Goal: Information Seeking & Learning: Learn about a topic

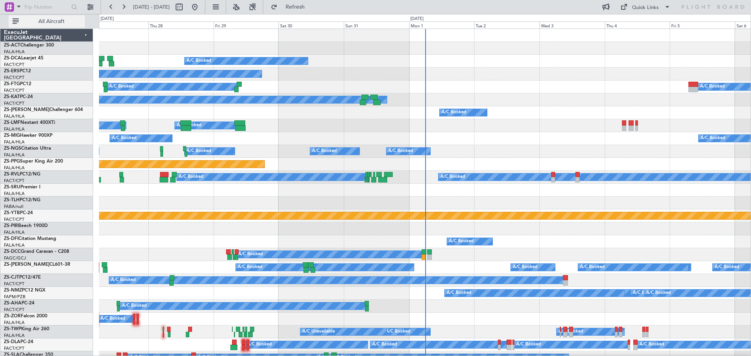
click at [59, 24] on span "All Aircraft" at bounding box center [51, 21] width 62 height 5
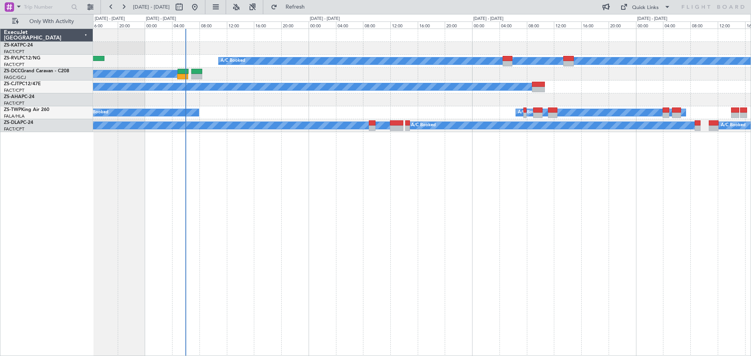
click at [413, 194] on div "A/C Unavailable A/C Booked A/C Booked A/C Booked A/C Booked A/C Booked A/C Book…" at bounding box center [422, 193] width 658 height 328
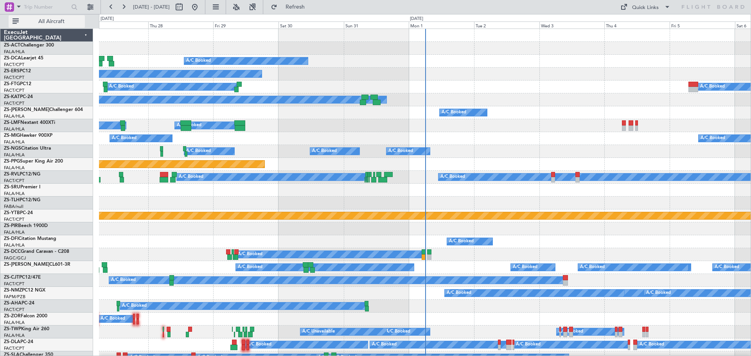
click at [59, 17] on button "All Aircraft" at bounding box center [47, 21] width 76 height 13
